Goal: Task Accomplishment & Management: Use online tool/utility

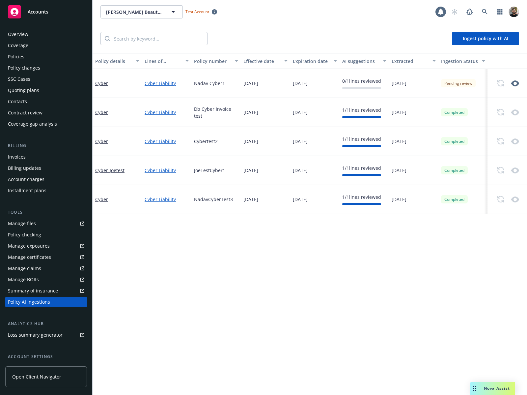
scroll to position [57, 0]
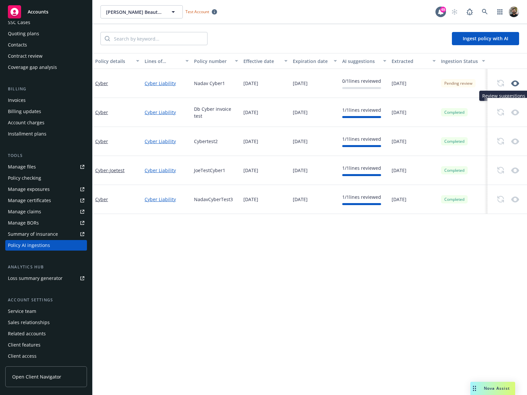
click at [515, 81] on icon "button" at bounding box center [516, 83] width 8 height 6
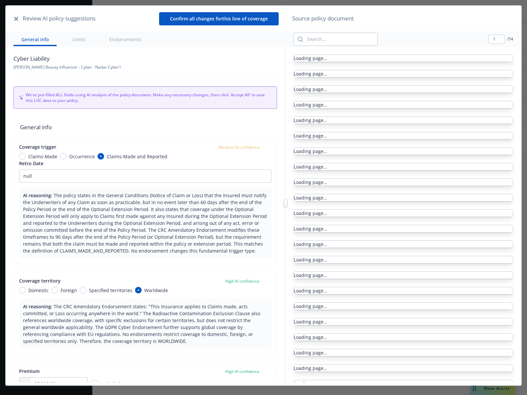
type textarea "x"
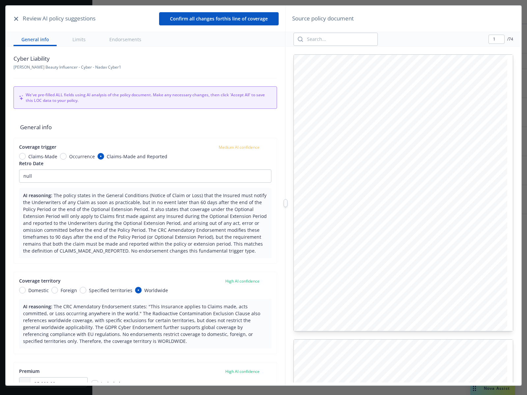
click at [17, 17] on icon "button" at bounding box center [16, 19] width 4 height 4
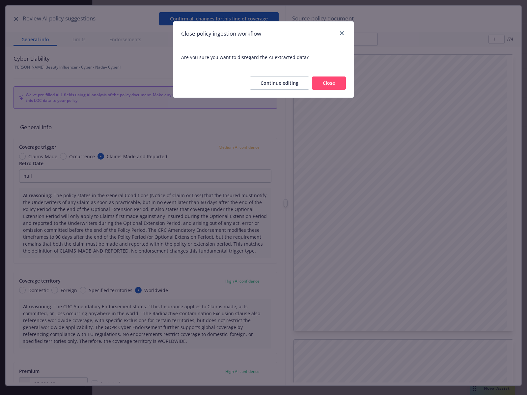
drag, startPoint x: 331, startPoint y: 82, endPoint x: 335, endPoint y: 82, distance: 3.3
click at [331, 82] on button "Close" at bounding box center [329, 82] width 34 height 13
